Goal: Task Accomplishment & Management: Use online tool/utility

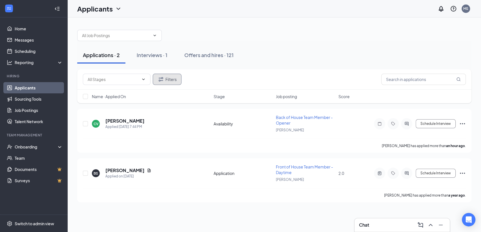
click at [169, 77] on button "Filters" at bounding box center [167, 79] width 29 height 11
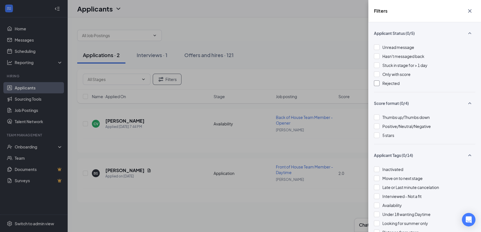
click at [388, 81] on span "Rejected" at bounding box center [390, 83] width 17 height 5
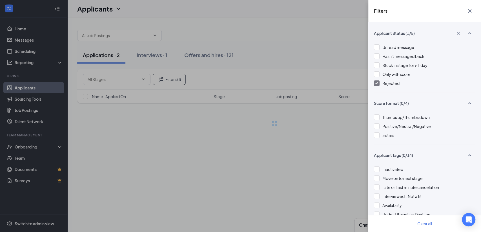
click at [339, 64] on div "Filters Applicant Status (1/5) Unread message Hasn't messaged back Stuck in sta…" at bounding box center [240, 116] width 481 height 232
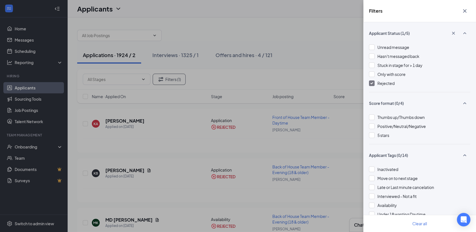
click at [466, 12] on icon "Cross" at bounding box center [464, 10] width 3 height 3
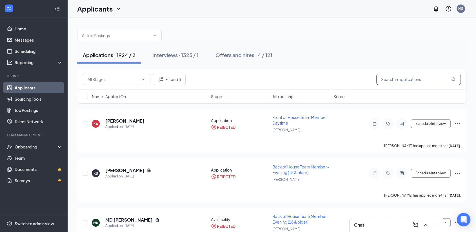
click at [402, 83] on input "text" at bounding box center [418, 79] width 84 height 11
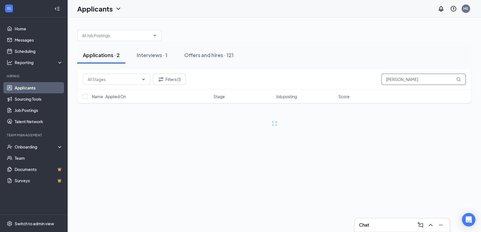
type input "[PERSON_NAME]"
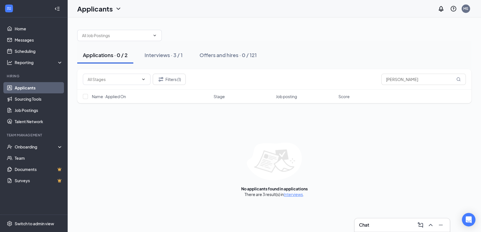
click at [294, 194] on link "Interviews" at bounding box center [292, 194] width 19 height 5
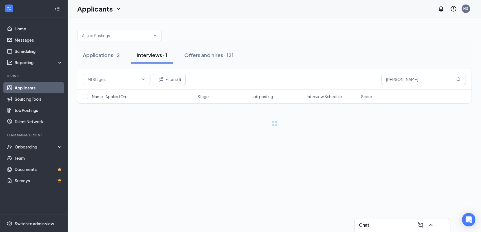
click at [153, 55] on div "Interviews · 1" at bounding box center [152, 55] width 31 height 7
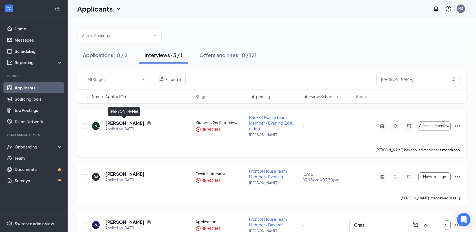
click at [124, 121] on h5 "[PERSON_NAME]" at bounding box center [124, 123] width 39 height 6
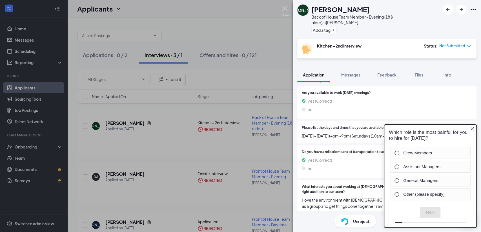
click at [283, 7] on img at bounding box center [284, 11] width 7 height 11
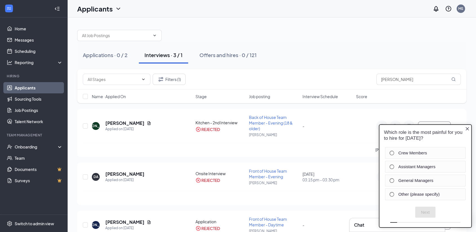
click at [466, 127] on icon "Close button" at bounding box center [467, 129] width 5 height 5
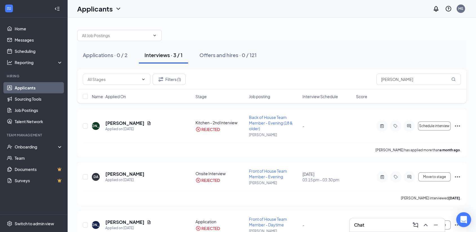
click at [461, 214] on div "Open Intercom Messenger" at bounding box center [463, 220] width 15 height 15
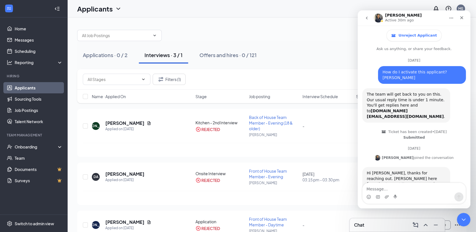
scroll to position [40, 0]
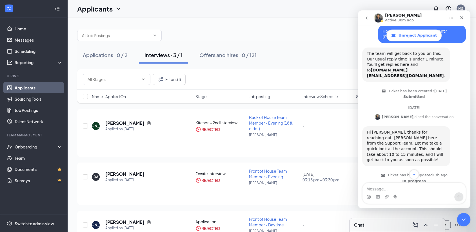
click at [377, 188] on textarea "Message…" at bounding box center [413, 188] width 103 height 10
type textarea "Thank you - Could you also unreject [PERSON_NAME]?"
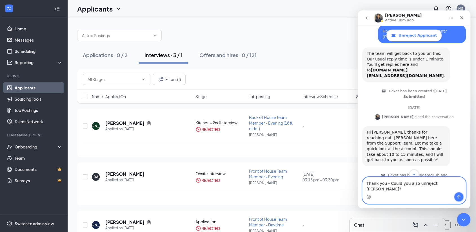
click at [460, 196] on icon "Send a message…" at bounding box center [458, 197] width 5 height 5
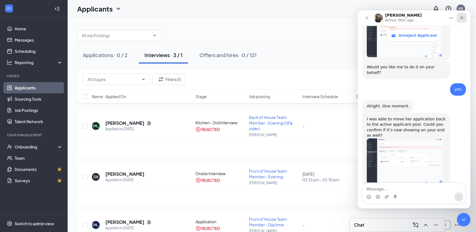
click at [462, 16] on icon "Close" at bounding box center [461, 17] width 5 height 5
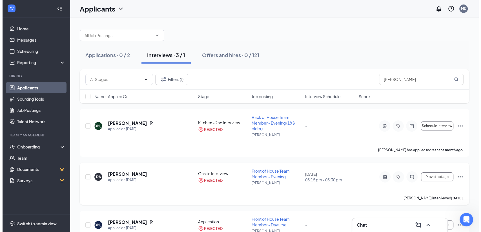
scroll to position [27, 0]
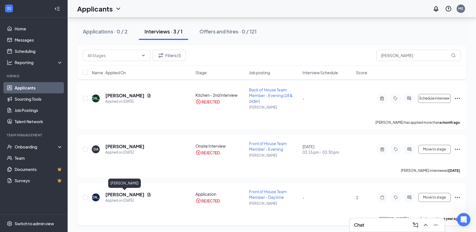
click at [119, 193] on h5 "[PERSON_NAME]" at bounding box center [124, 195] width 39 height 6
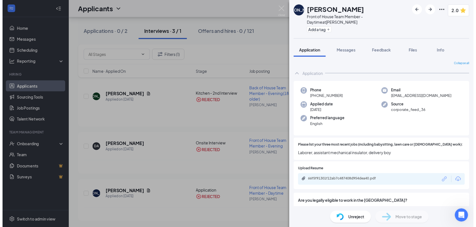
scroll to position [73, 0]
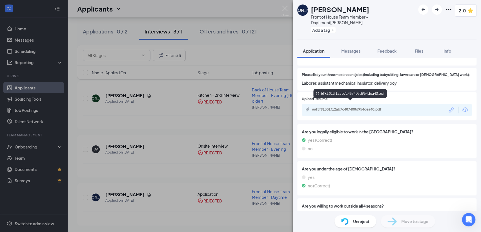
click at [350, 107] on div "66f5f91301f12ab7c487408d954dea40.pdf" at bounding box center [351, 109] width 79 height 5
click at [285, 6] on img at bounding box center [284, 11] width 7 height 11
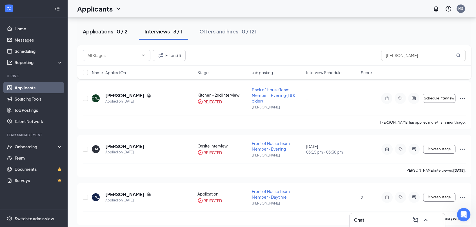
click at [96, 32] on div "Applications · 0 / 2" at bounding box center [105, 31] width 45 height 7
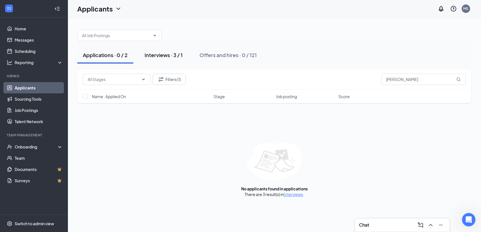
click at [166, 55] on div "Interviews · 3 / 1" at bounding box center [163, 55] width 38 height 7
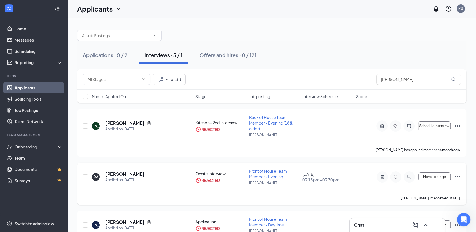
scroll to position [27, 0]
